Goal: Find specific page/section: Find specific page/section

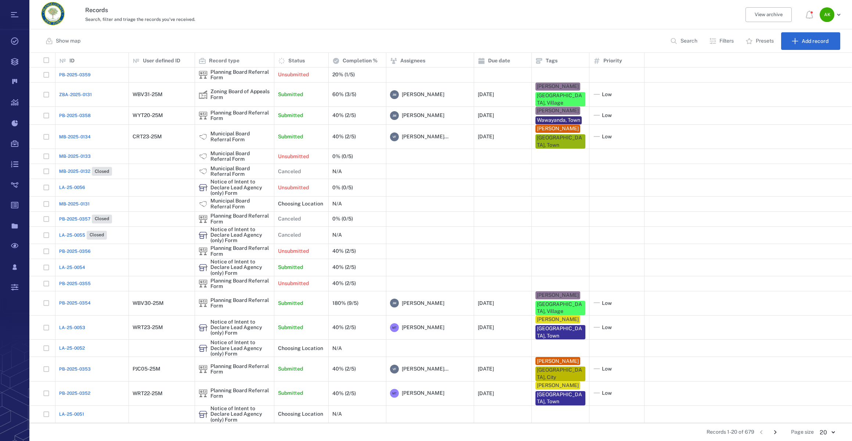
click at [686, 41] on p "Search" at bounding box center [689, 40] width 17 height 7
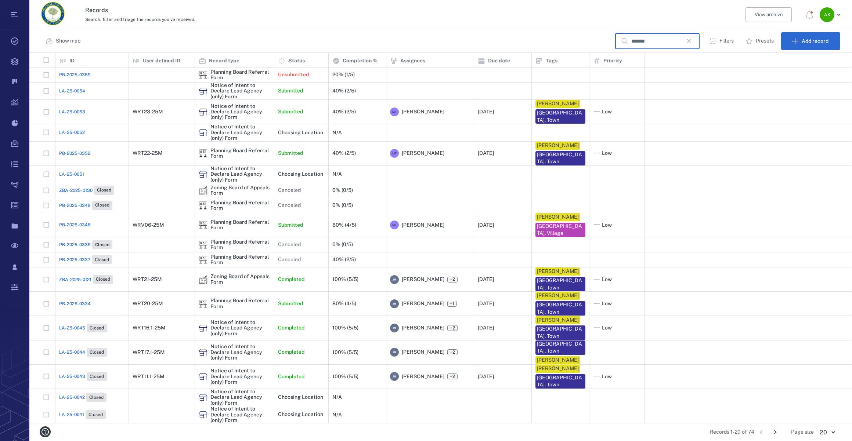
type input "*******"
click at [65, 326] on span "LA-25-0045" at bounding box center [72, 328] width 26 height 7
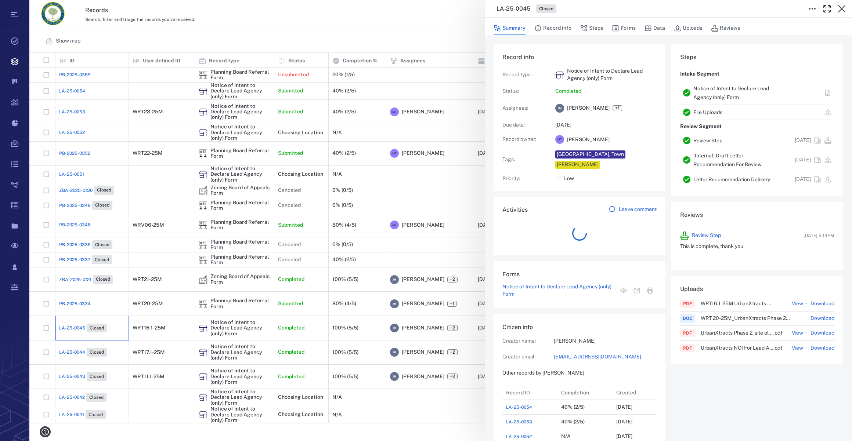
scroll to position [6, 5]
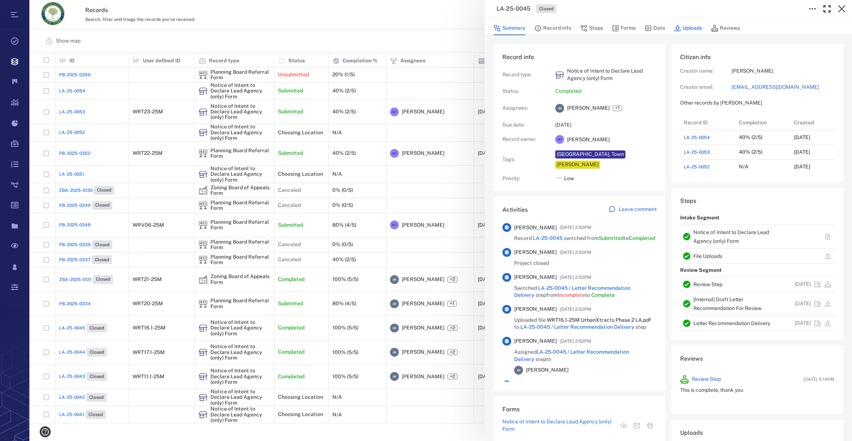
click at [690, 31] on button "Uploads" at bounding box center [688, 28] width 28 height 14
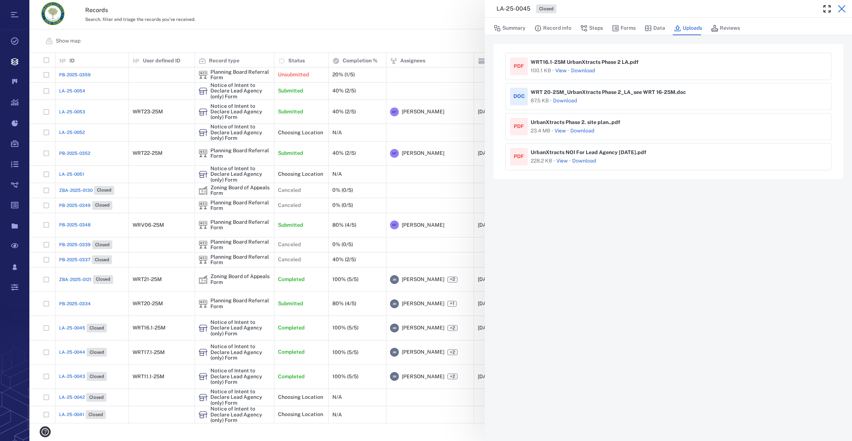
click at [840, 6] on icon "button" at bounding box center [841, 8] width 9 height 9
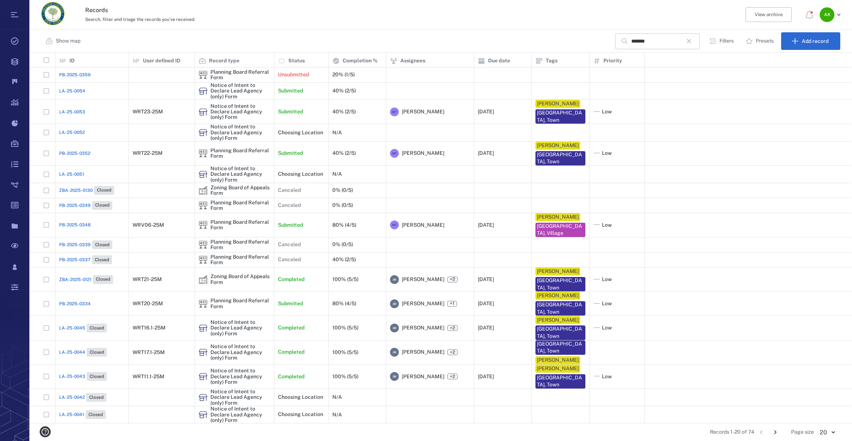
click at [690, 39] on icon "button" at bounding box center [689, 41] width 4 height 4
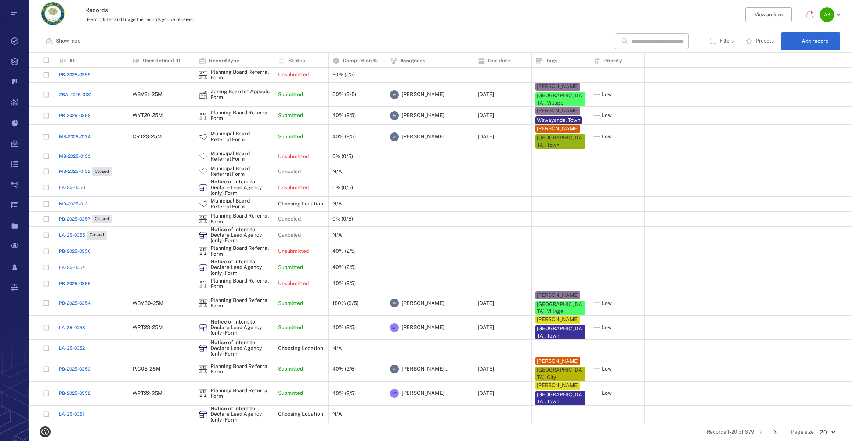
click at [70, 264] on span "LA-25-0054" at bounding box center [72, 267] width 26 height 7
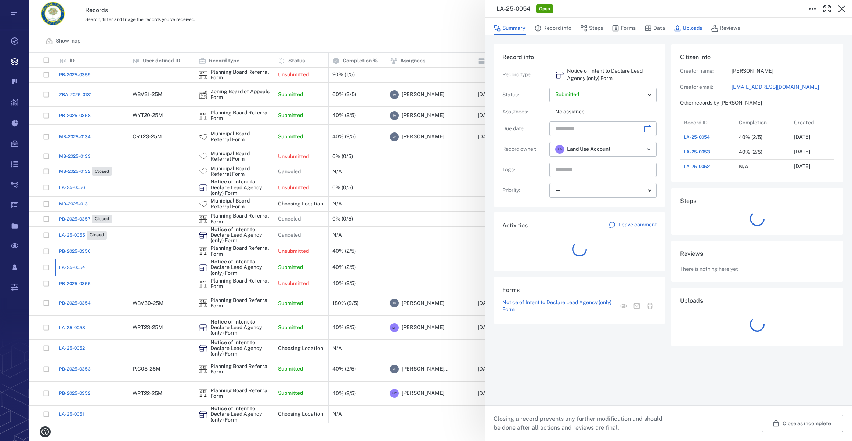
scroll to position [382, 141]
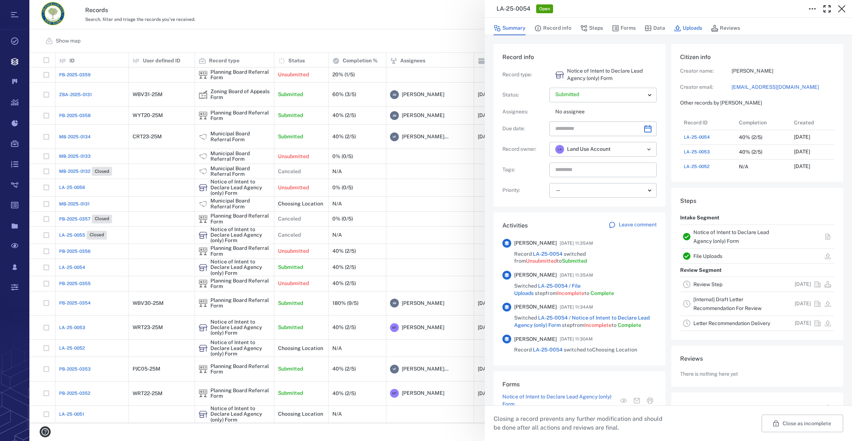
click at [698, 25] on button "Uploads" at bounding box center [688, 28] width 28 height 14
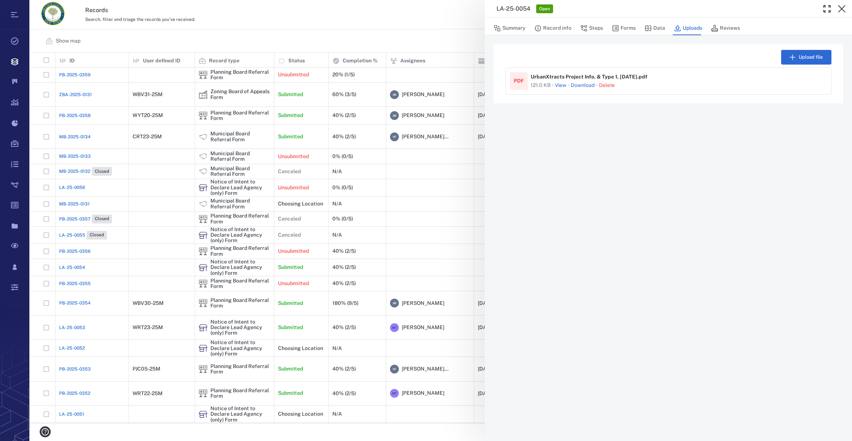
click at [589, 85] on link "Download" at bounding box center [583, 85] width 24 height 7
click at [834, 7] on button "button" at bounding box center [841, 8] width 15 height 15
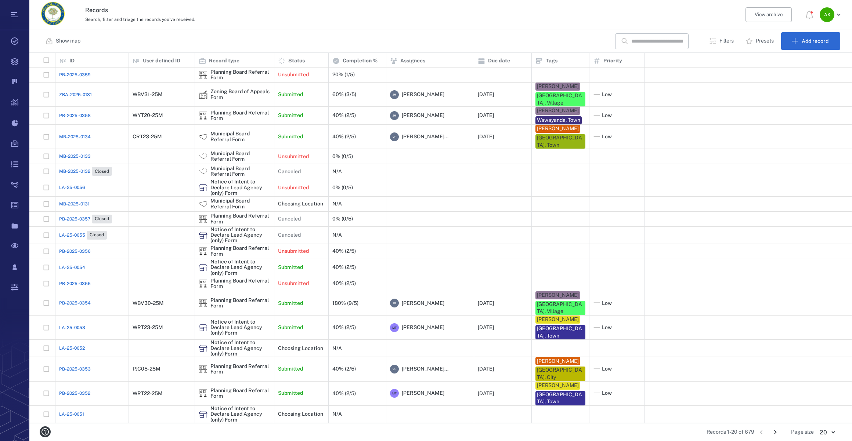
click at [76, 264] on span "LA-25-0054" at bounding box center [72, 267] width 26 height 7
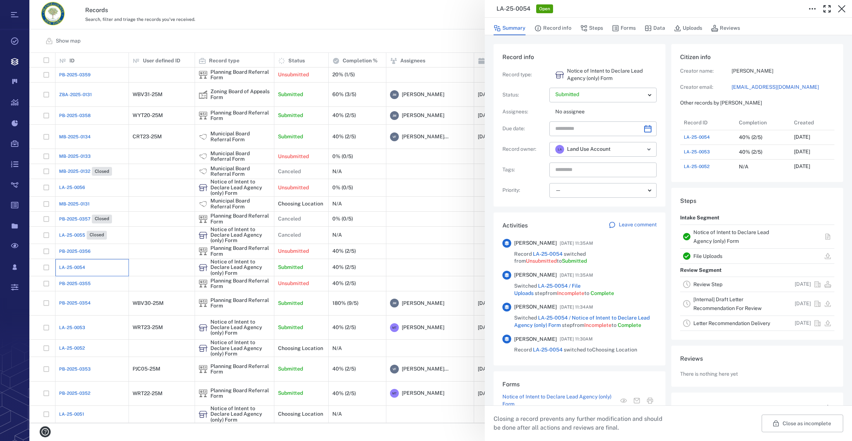
scroll to position [382, 141]
click at [645, 125] on icon "Choose date" at bounding box center [647, 129] width 9 height 9
drag, startPoint x: 524, startPoint y: 208, endPoint x: 541, endPoint y: 192, distance: 23.4
click at [524, 208] on div "Record info Record type : Notice of Intent to Declare Lead Agency (only) Form S…" at bounding box center [580, 128] width 172 height 169
click at [644, 132] on icon "Choose date" at bounding box center [647, 128] width 7 height 7
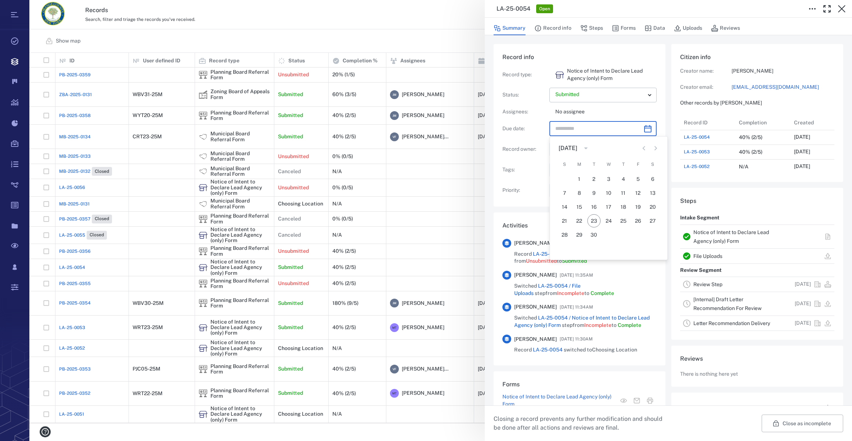
click at [654, 147] on icon "Next month" at bounding box center [655, 148] width 9 height 9
click at [561, 219] on button "19" at bounding box center [564, 220] width 13 height 13
type input "**********"
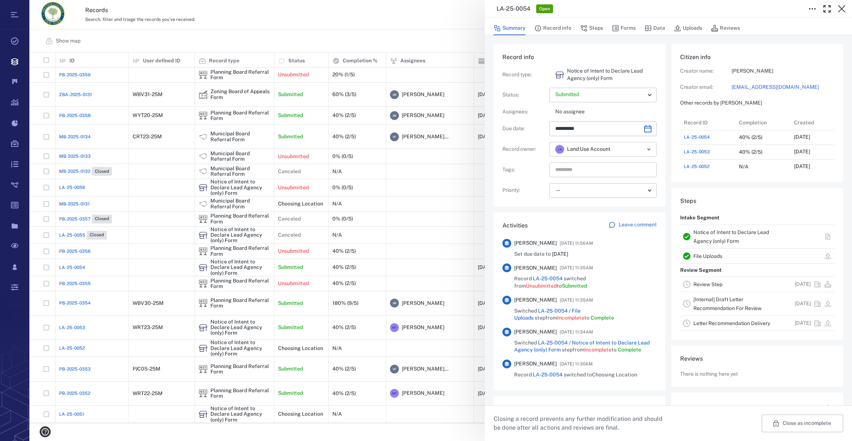
click at [647, 148] on icon "Open" at bounding box center [649, 149] width 9 height 9
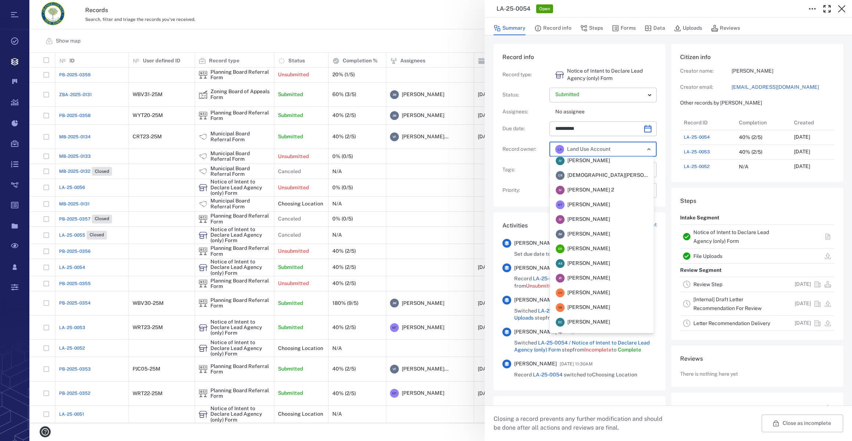
scroll to position [2, 0]
click at [600, 206] on span "[PERSON_NAME]" at bounding box center [588, 206] width 43 height 7
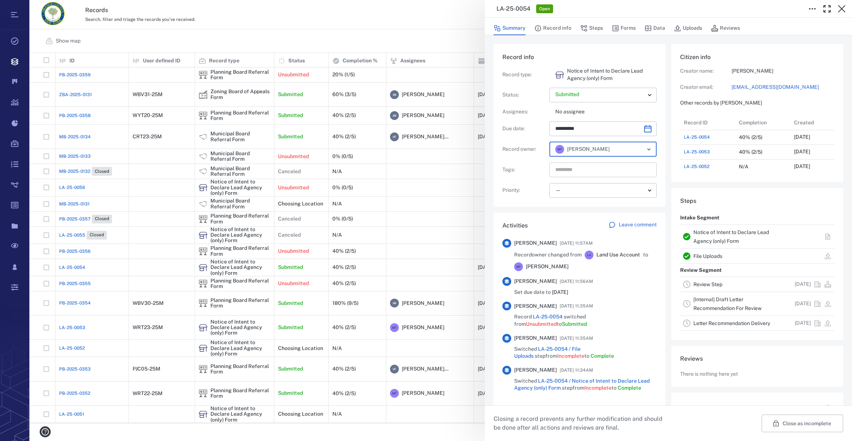
click at [561, 172] on input "text" at bounding box center [595, 170] width 80 height 10
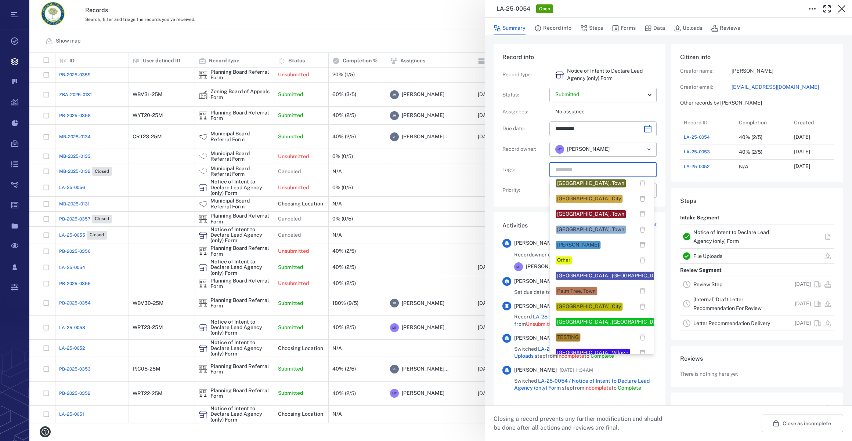
scroll to position [567, 0]
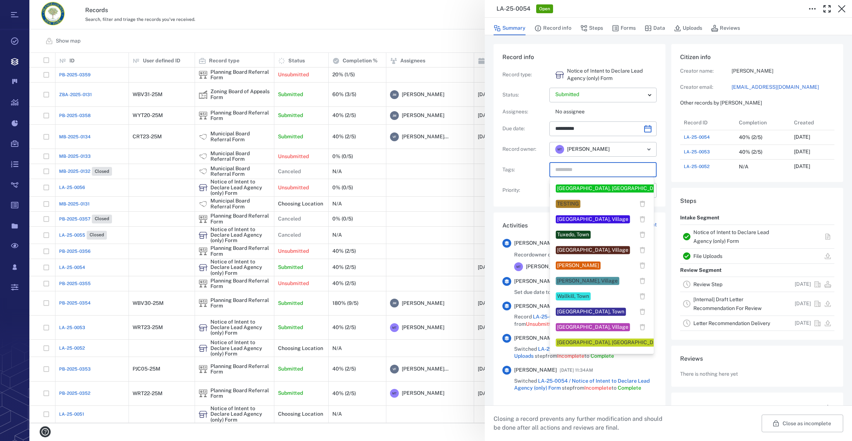
click at [586, 311] on div "[GEOGRAPHIC_DATA], Town" at bounding box center [590, 311] width 67 height 7
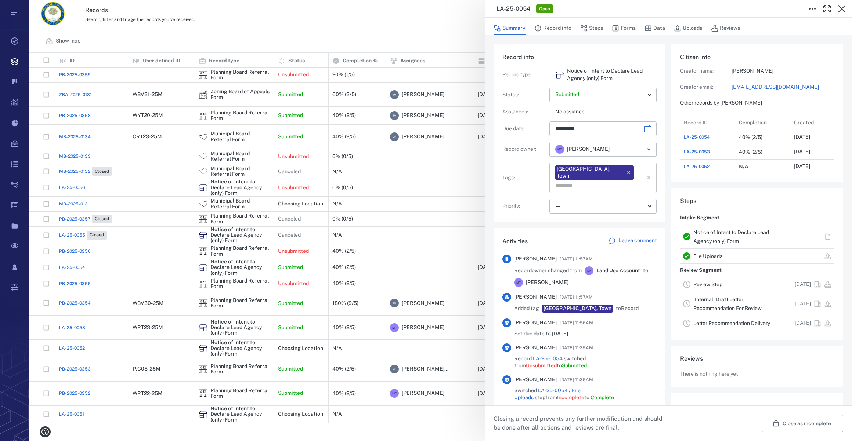
click at [610, 181] on input "text" at bounding box center [595, 186] width 80 height 10
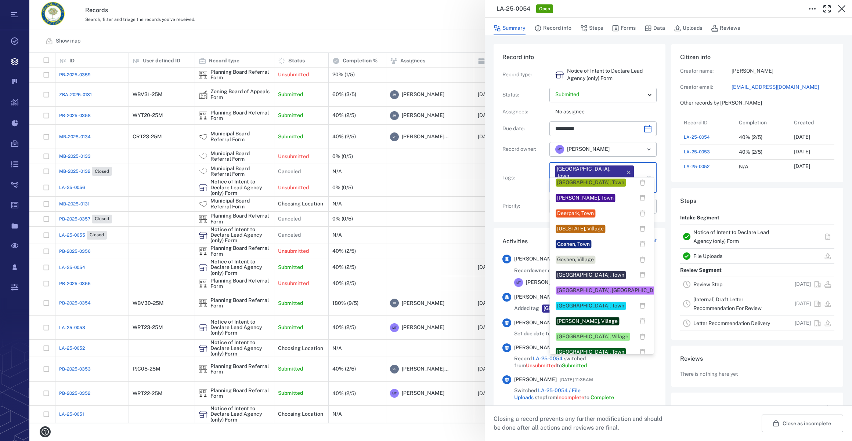
scroll to position [133, 0]
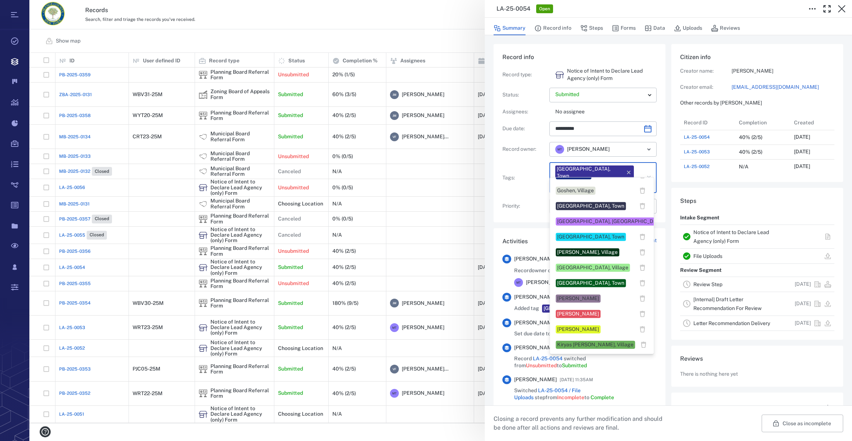
click at [578, 295] on div "[PERSON_NAME]" at bounding box center [578, 298] width 42 height 7
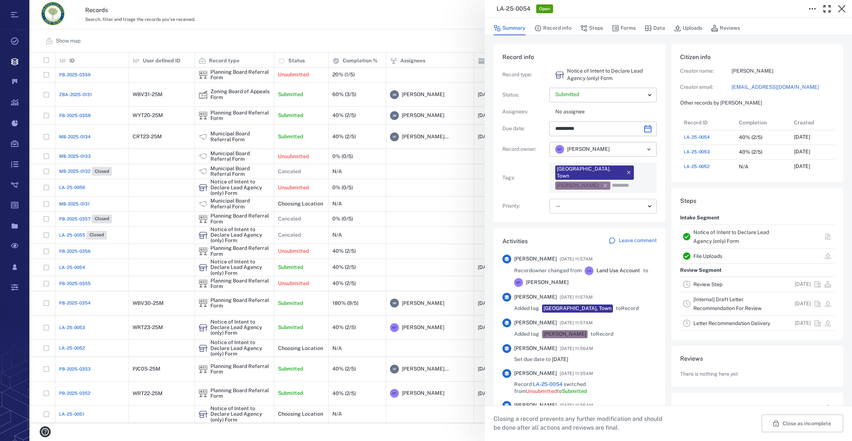
click at [570, 197] on body "Tasks Records Boards Dashboard Reports Record types Guide steps Rules Form buil…" at bounding box center [426, 220] width 852 height 441
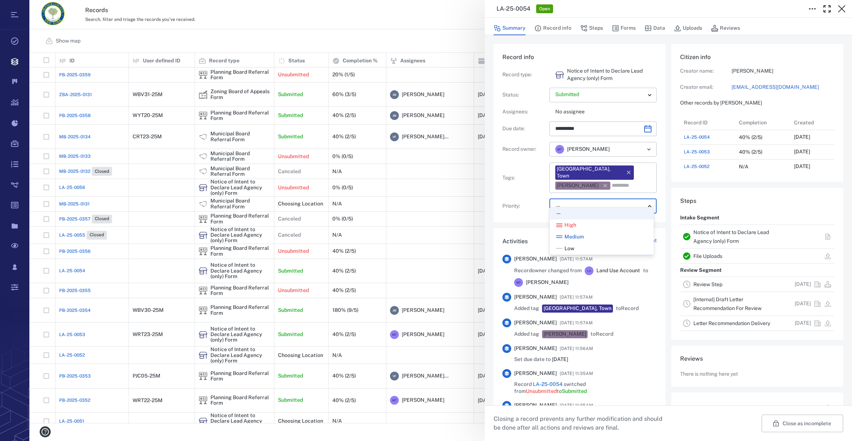
click at [565, 249] on span "Low" at bounding box center [569, 248] width 10 height 7
type input "**"
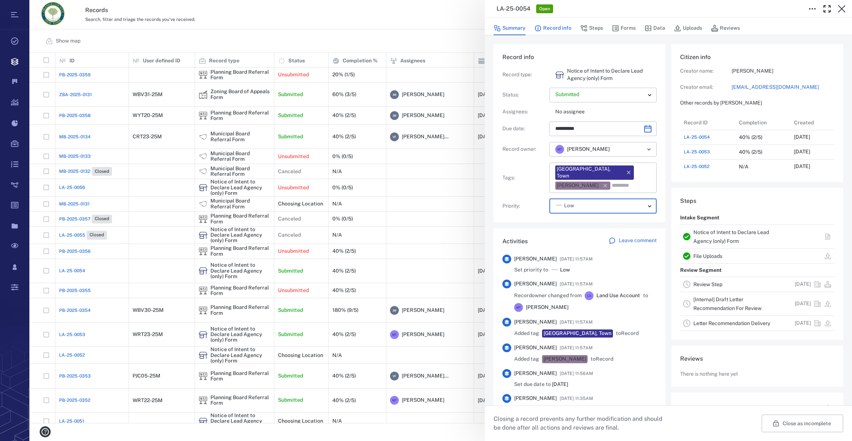
click at [554, 30] on button "Record info" at bounding box center [552, 28] width 37 height 14
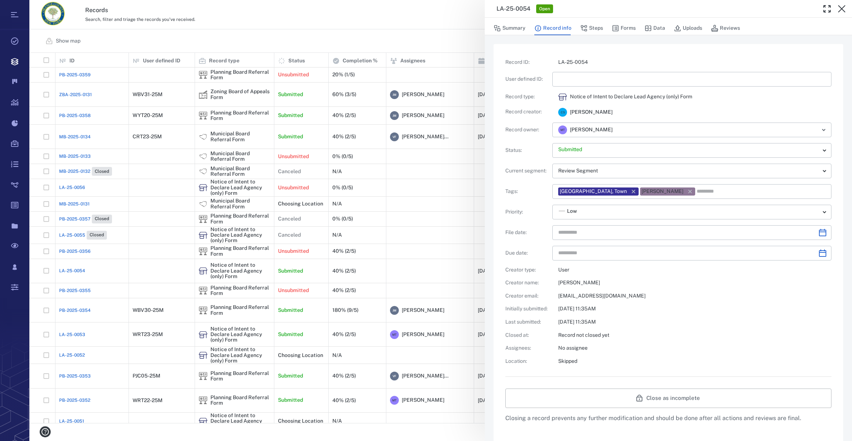
type input "**********"
click at [584, 82] on input "text" at bounding box center [691, 79] width 267 height 15
type input "**********"
click at [818, 234] on icon "Choose date" at bounding box center [822, 232] width 9 height 9
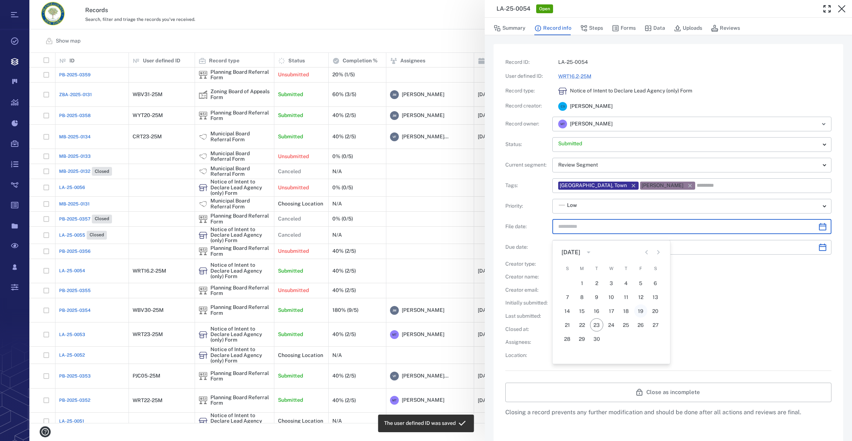
click at [640, 310] on button "19" at bounding box center [640, 311] width 13 height 13
type input "**********"
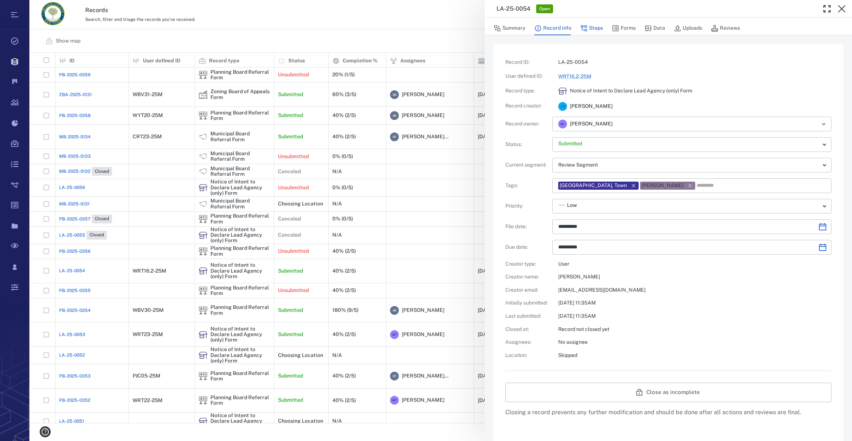
click at [592, 30] on button "Steps" at bounding box center [591, 28] width 23 height 14
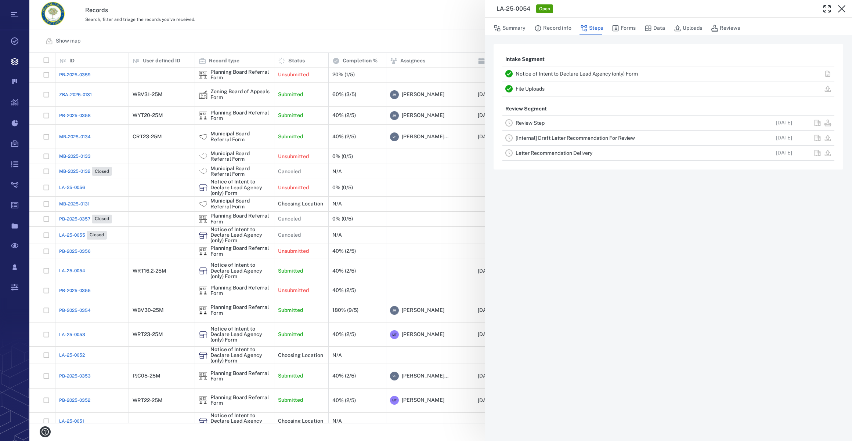
click at [523, 126] on div "Review Step" at bounding box center [623, 123] width 215 height 9
click at [534, 123] on link "Review Step" at bounding box center [530, 123] width 29 height 6
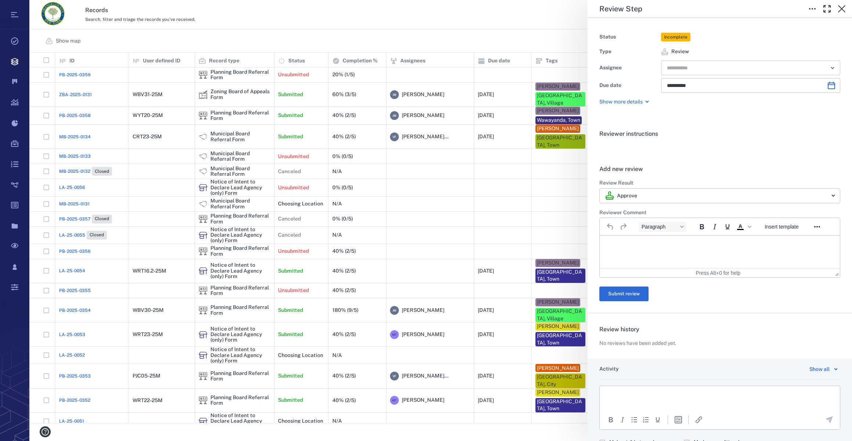
click at [681, 72] on input "text" at bounding box center [742, 68] width 152 height 10
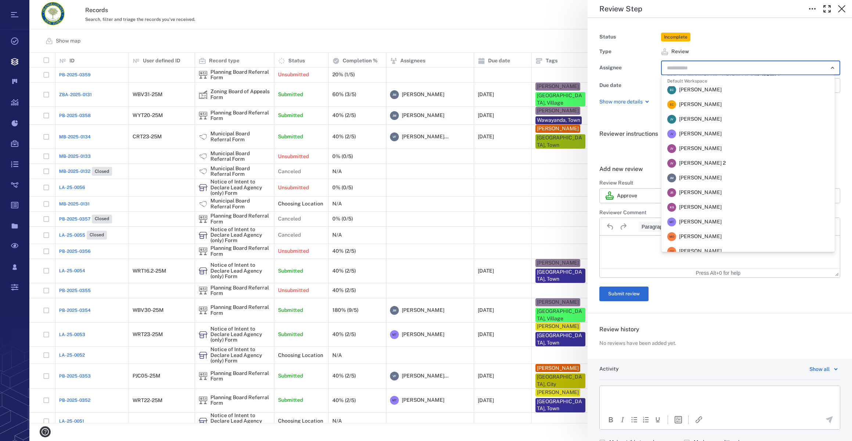
scroll to position [133, 0]
click at [708, 156] on li "M T [PERSON_NAME]" at bounding box center [747, 151] width 173 height 15
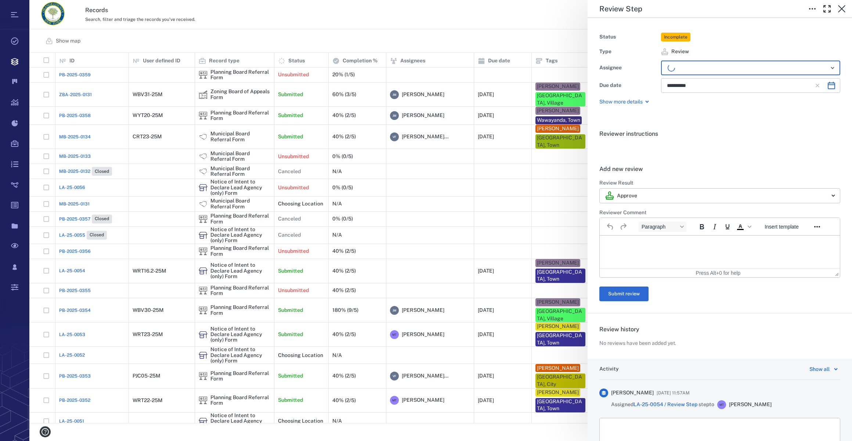
click at [827, 85] on icon "Choose date, selected date is Nov 3, 2025" at bounding box center [831, 85] width 9 height 9
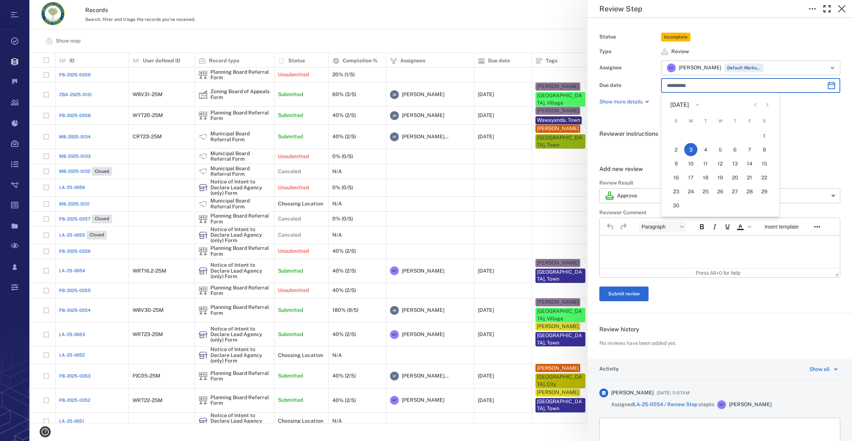
click at [757, 107] on icon "Previous month" at bounding box center [755, 105] width 9 height 9
click at [674, 180] on button "19" at bounding box center [676, 177] width 13 height 13
type input "**********"
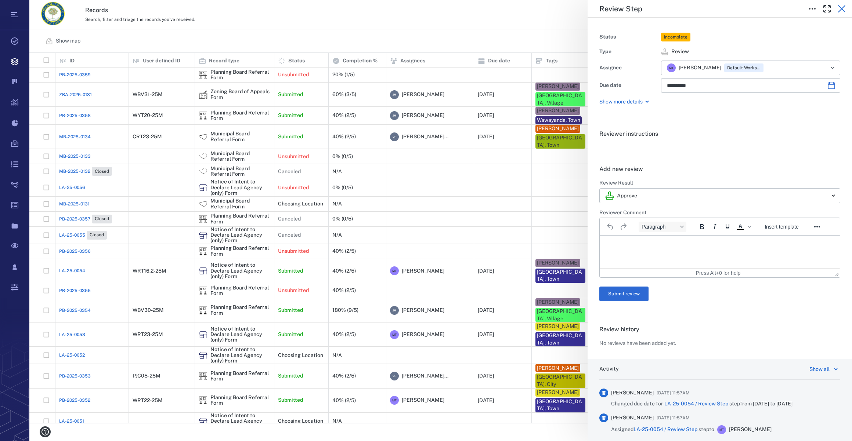
click at [844, 14] on button "button" at bounding box center [841, 8] width 15 height 15
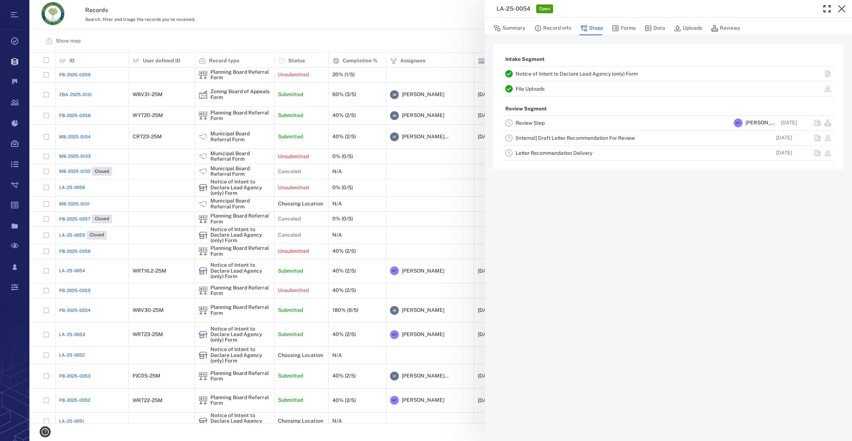
click at [844, 14] on button "button" at bounding box center [841, 8] width 15 height 15
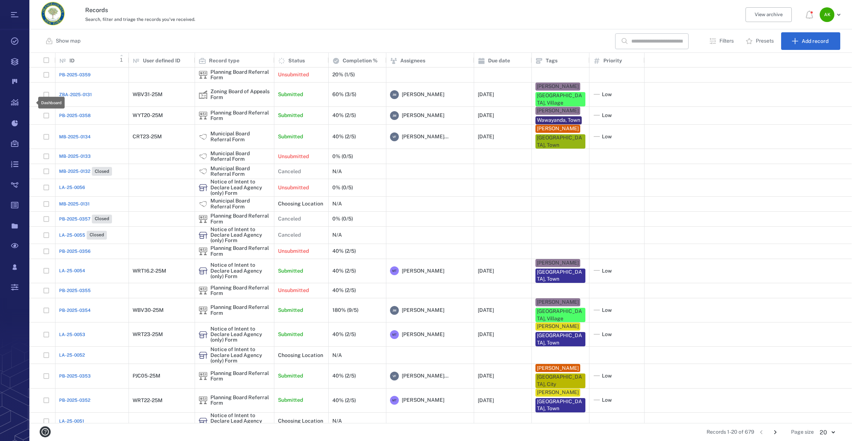
scroll to position [365, 817]
click at [61, 268] on span "LA-25-0054" at bounding box center [72, 271] width 26 height 7
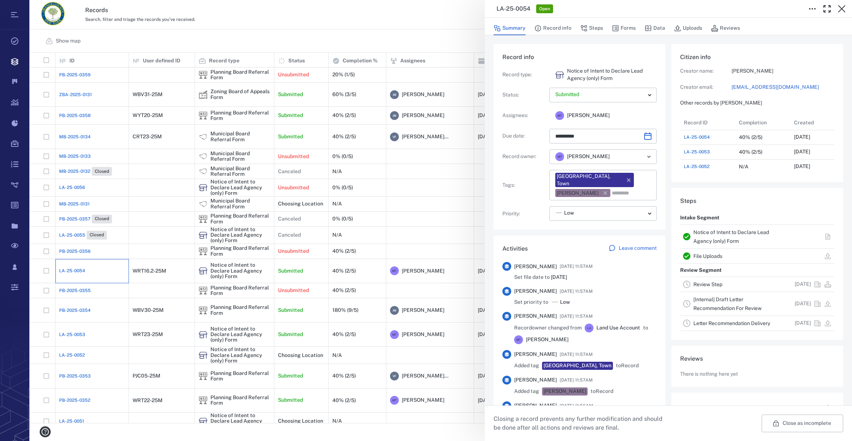
type input "**********"
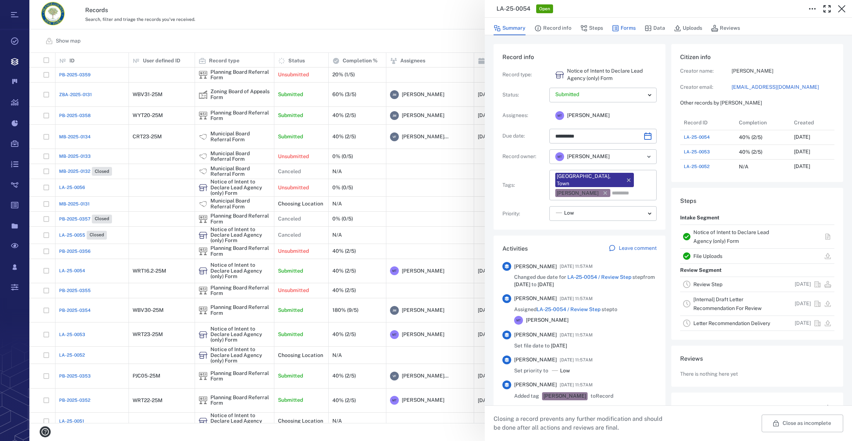
click at [626, 29] on button "Forms" at bounding box center [624, 28] width 24 height 14
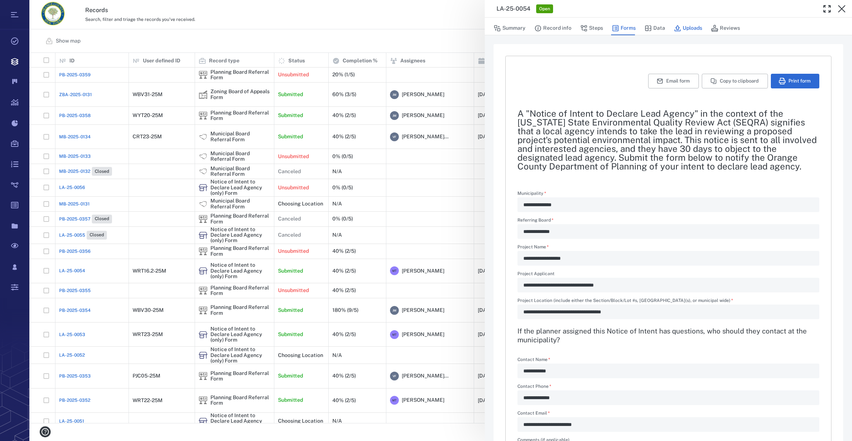
click at [683, 26] on button "Uploads" at bounding box center [688, 28] width 28 height 14
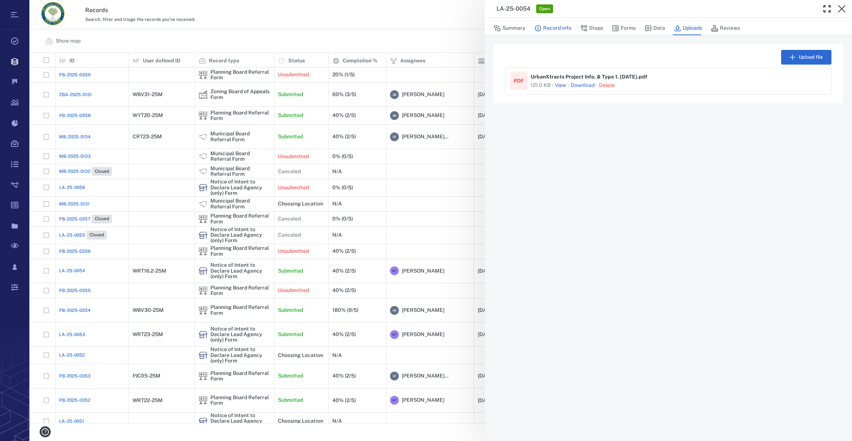
click at [562, 25] on button "Record info" at bounding box center [552, 28] width 37 height 14
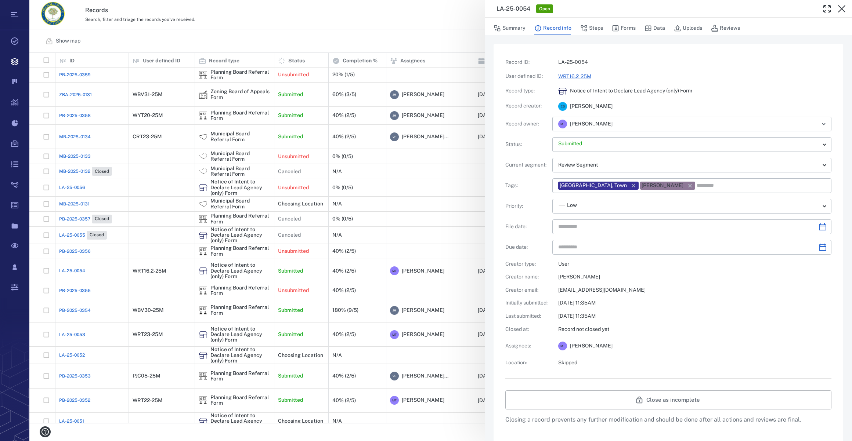
type input "**********"
drag, startPoint x: 631, startPoint y: 28, endPoint x: 710, endPoint y: 42, distance: 81.0
click at [631, 28] on button "Forms" at bounding box center [624, 28] width 24 height 14
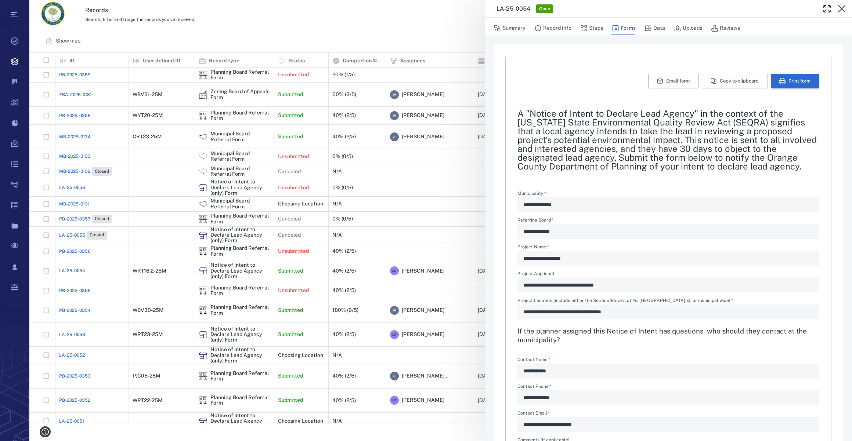
click at [771, 80] on button "Print form" at bounding box center [795, 81] width 48 height 15
drag, startPoint x: 838, startPoint y: 8, endPoint x: 849, endPoint y: 8, distance: 10.7
click at [838, 8] on icon "button" at bounding box center [841, 8] width 9 height 9
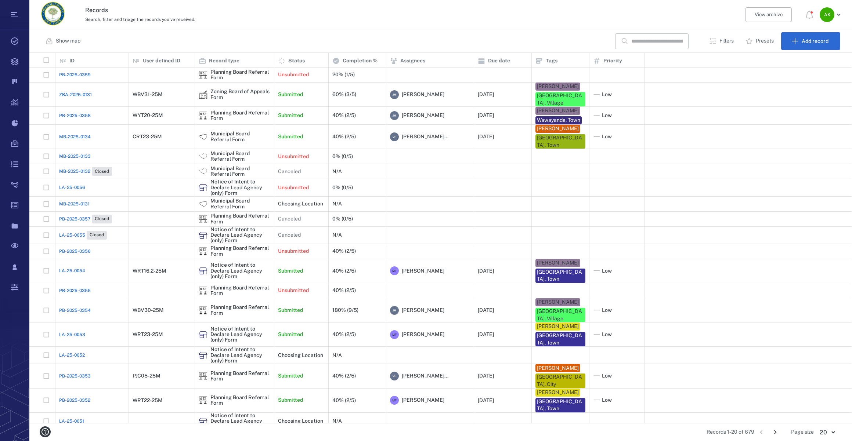
click at [266, 21] on div "Search, filter and triage the records you've received." at bounding box center [408, 19] width 647 height 9
